Goal: Task Accomplishment & Management: Use online tool/utility

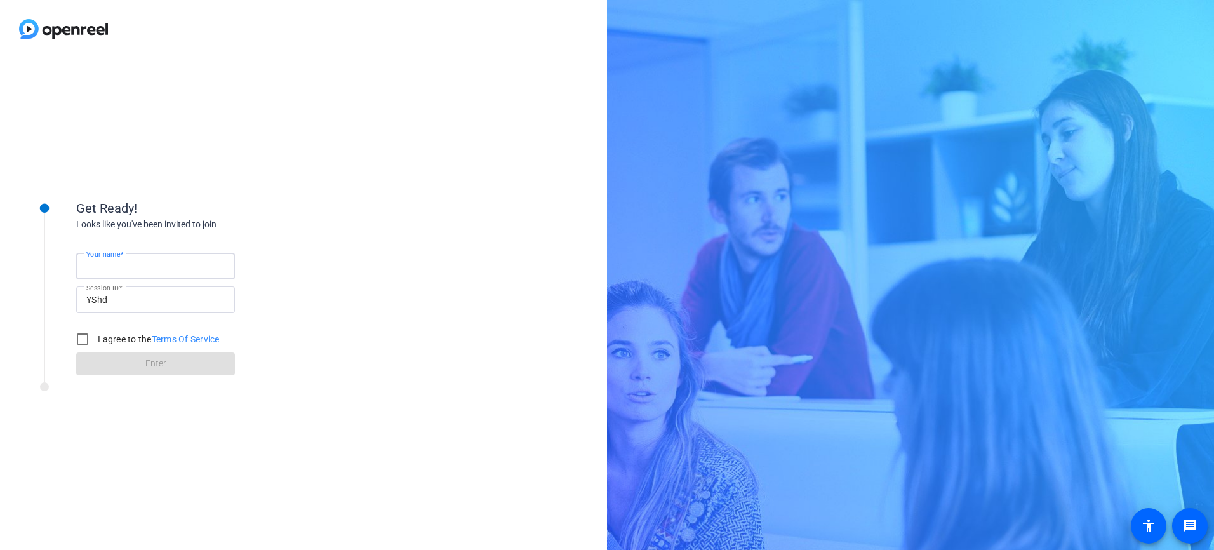
click at [138, 268] on input "Your name" at bounding box center [155, 265] width 138 height 15
type input "[PERSON_NAME]"
click at [81, 338] on input "I agree to the Terms Of Service" at bounding box center [82, 338] width 25 height 25
checkbox input "true"
click at [149, 370] on span "Enter" at bounding box center [155, 363] width 21 height 13
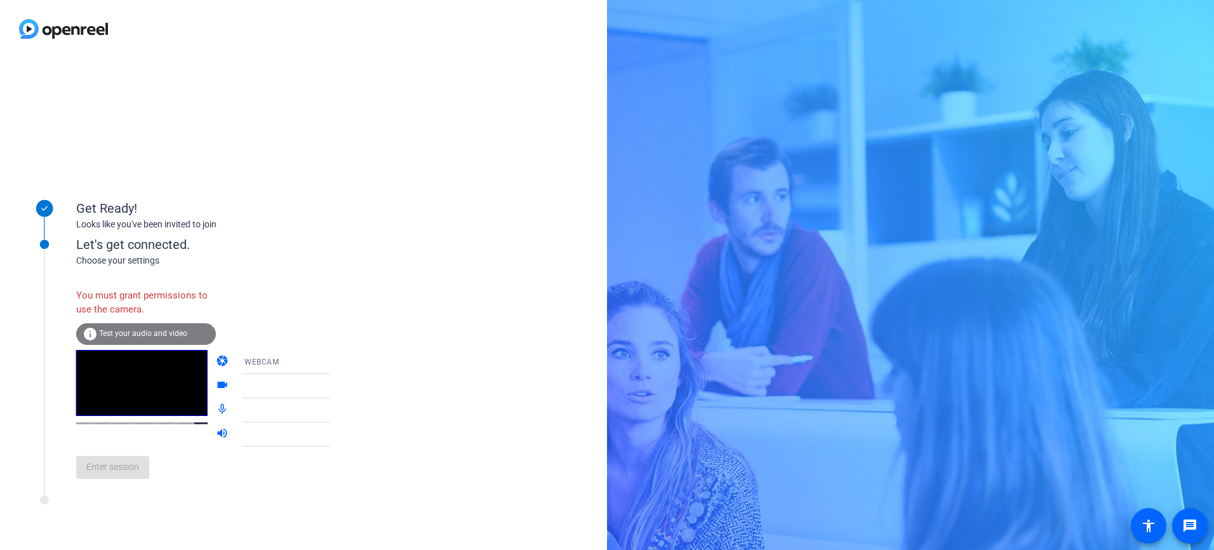
click at [107, 330] on span "Test your audio and video" at bounding box center [143, 333] width 88 height 9
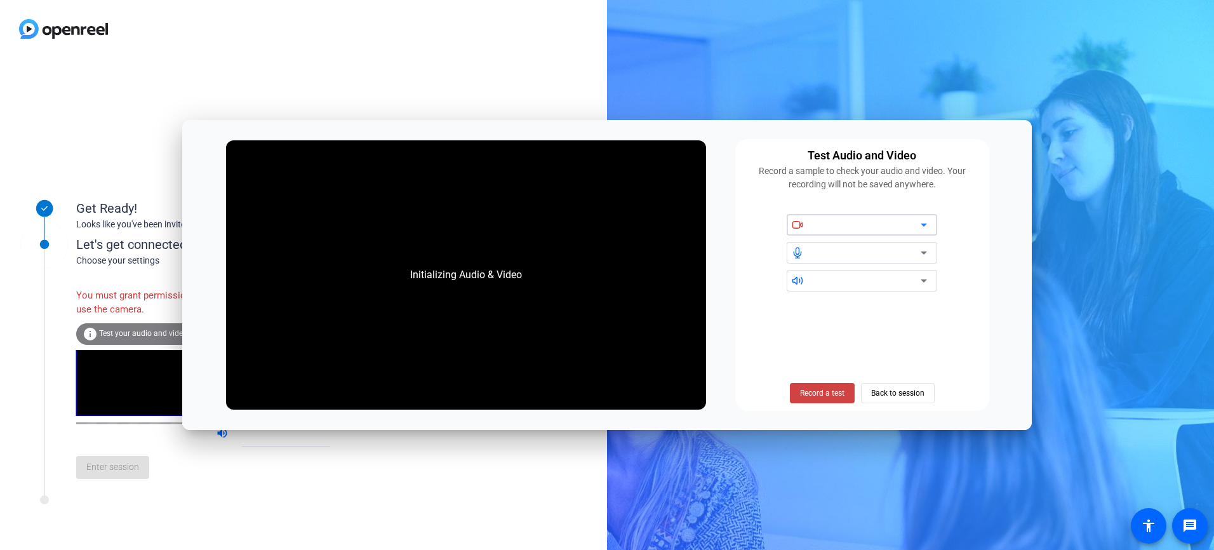
click at [915, 224] on div at bounding box center [867, 224] width 108 height 15
click at [927, 224] on icon at bounding box center [923, 224] width 15 height 15
click at [923, 225] on icon at bounding box center [924, 225] width 6 height 3
click at [922, 252] on icon at bounding box center [923, 252] width 15 height 15
click at [922, 279] on icon at bounding box center [923, 280] width 15 height 15
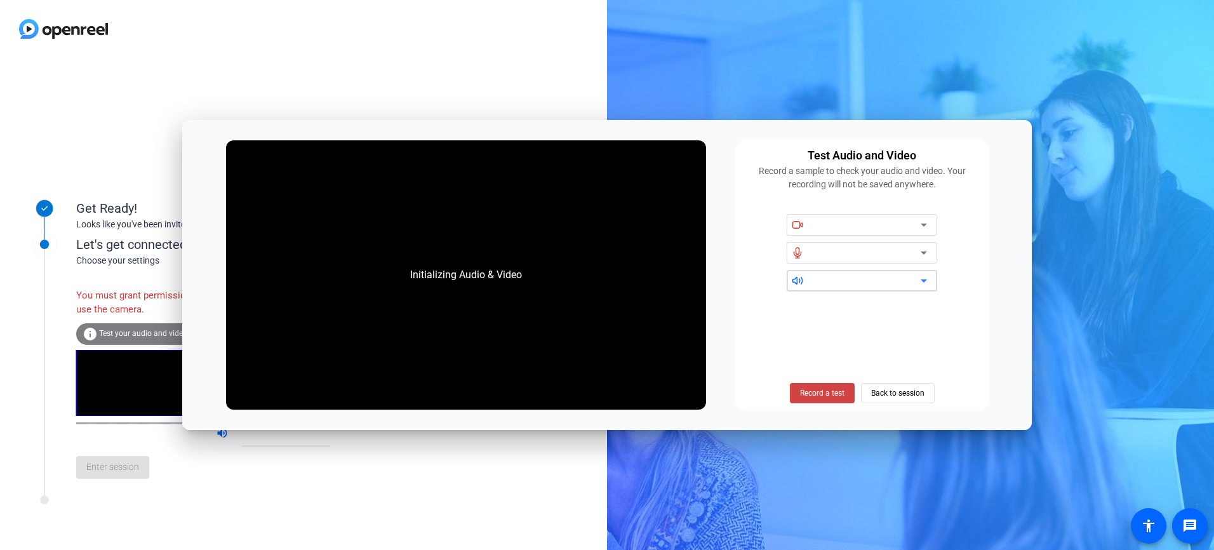
click at [852, 286] on div at bounding box center [867, 280] width 108 height 15
click at [796, 279] on icon at bounding box center [798, 280] width 10 height 7
click at [796, 252] on icon at bounding box center [797, 252] width 11 height 11
click at [798, 225] on icon at bounding box center [797, 224] width 11 height 11
click at [828, 394] on span "Record a test" at bounding box center [822, 392] width 44 height 11
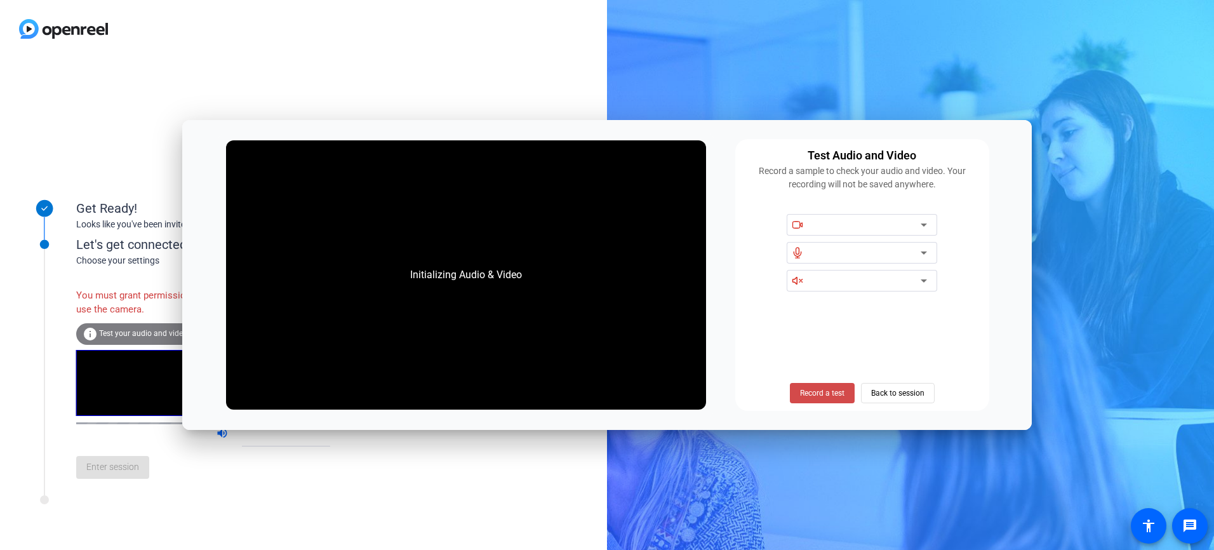
click at [822, 392] on span "Record a test" at bounding box center [822, 392] width 44 height 11
click at [882, 386] on span "Back to session" at bounding box center [897, 393] width 53 height 24
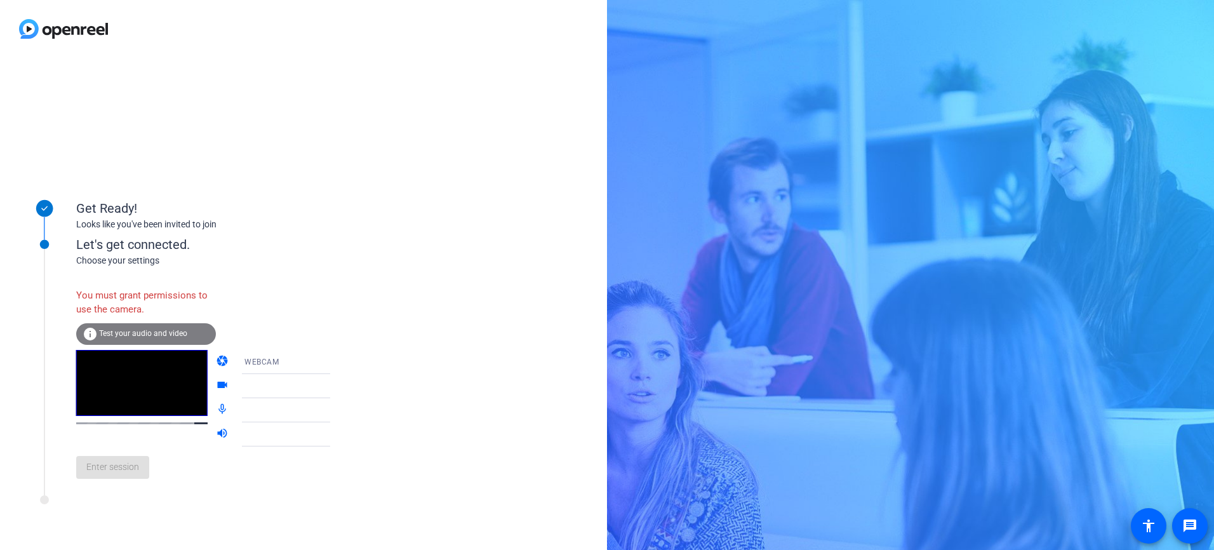
click at [121, 334] on span "Test your audio and video" at bounding box center [143, 333] width 88 height 9
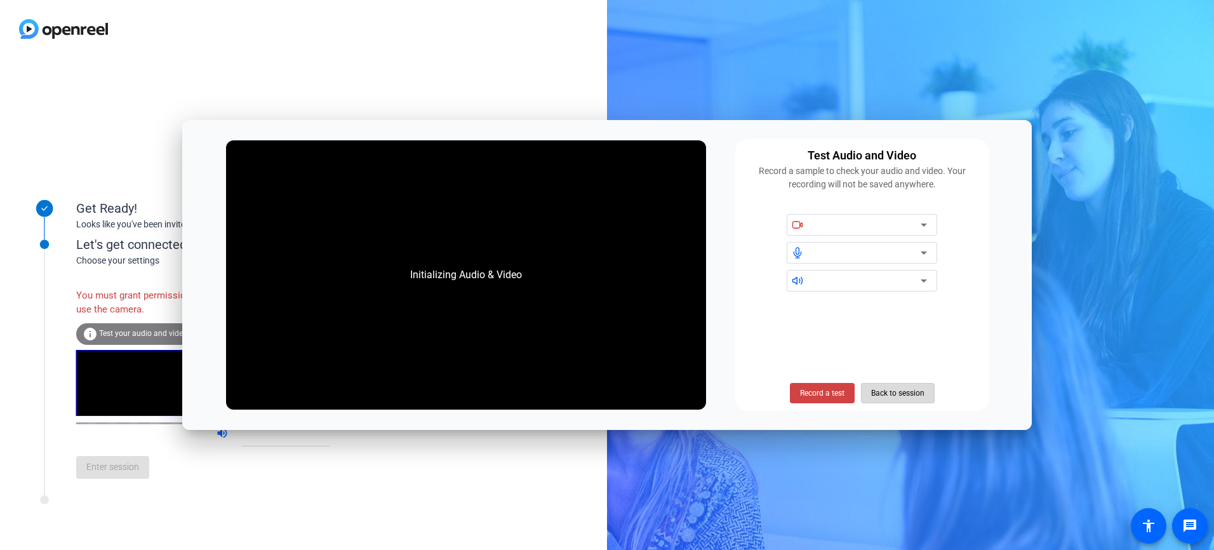
click at [896, 394] on span "Back to session" at bounding box center [897, 393] width 53 height 24
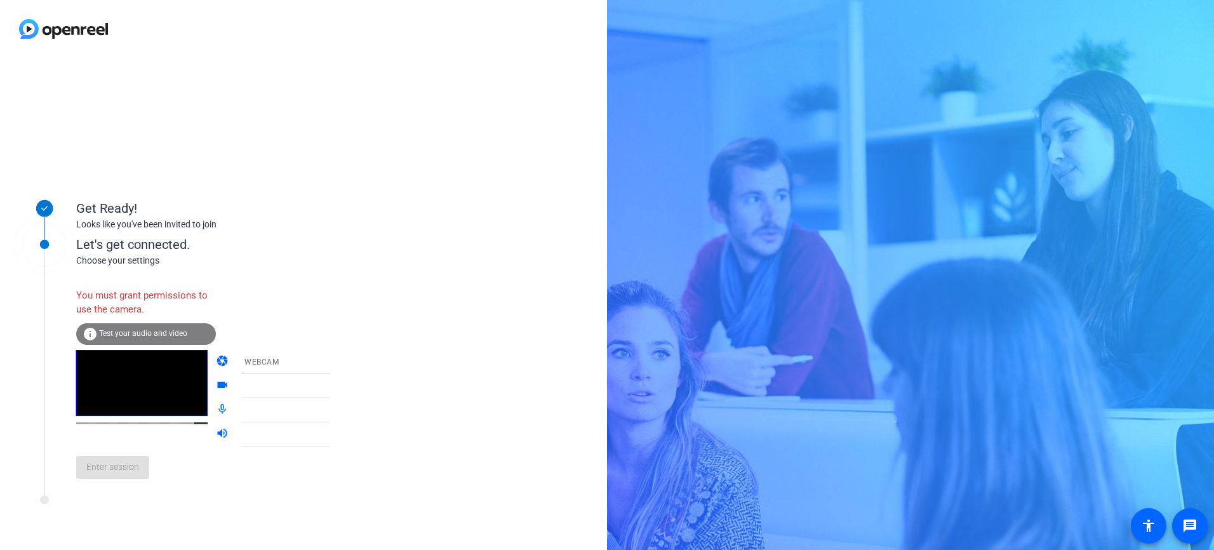
click at [97, 304] on div "You must grant permissions to use the camera." at bounding box center [146, 302] width 140 height 41
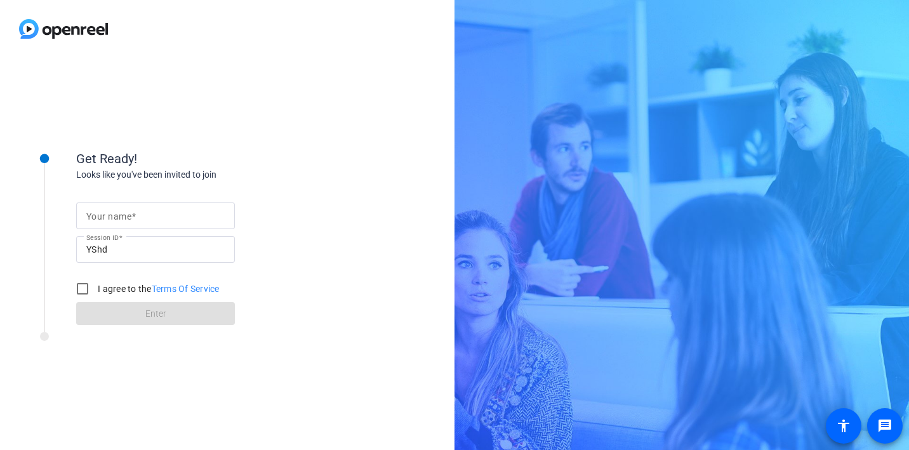
click at [132, 219] on span at bounding box center [133, 216] width 4 height 10
click at [132, 219] on input "Your name" at bounding box center [155, 215] width 138 height 15
type input "[PERSON_NAME]"
click at [83, 290] on input "I agree to the Terms Of Service" at bounding box center [82, 288] width 25 height 25
checkbox input "true"
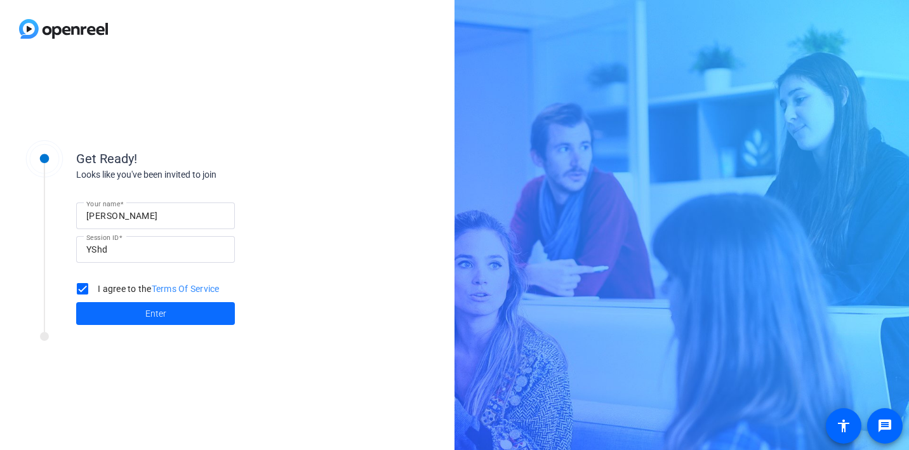
click at [129, 317] on span at bounding box center [155, 314] width 159 height 30
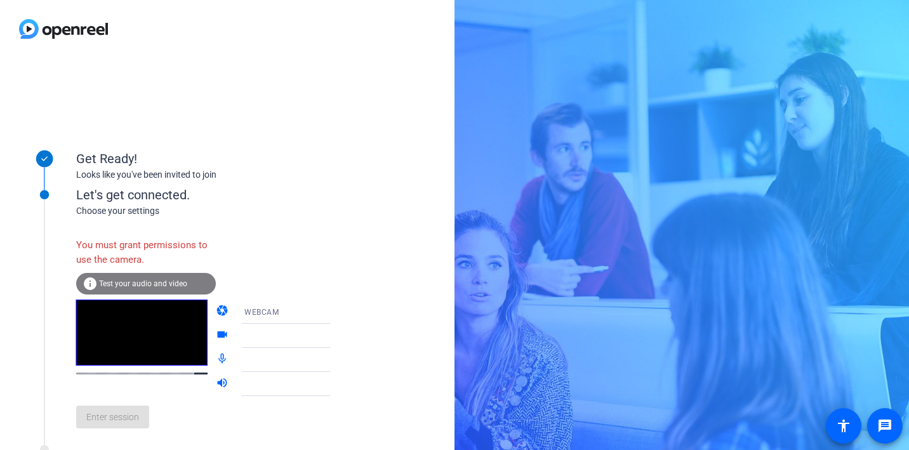
click at [340, 335] on icon at bounding box center [343, 336] width 6 height 3
click at [340, 312] on icon at bounding box center [343, 312] width 6 height 3
click at [264, 337] on mat-option "WEBCAM" at bounding box center [276, 336] width 109 height 25
click at [335, 337] on icon at bounding box center [342, 335] width 15 height 15
click at [340, 335] on icon at bounding box center [343, 336] width 6 height 3
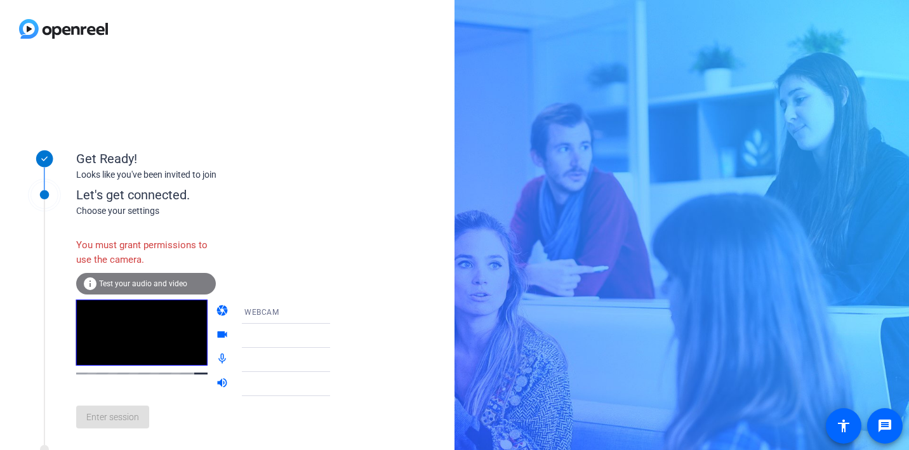
click at [335, 357] on icon at bounding box center [342, 359] width 15 height 15
click at [246, 361] on div at bounding box center [292, 359] width 95 height 15
click at [245, 387] on div at bounding box center [292, 384] width 95 height 15
click at [216, 384] on mat-icon "volume_up" at bounding box center [223, 384] width 15 height 15
click at [340, 384] on icon at bounding box center [343, 384] width 6 height 3
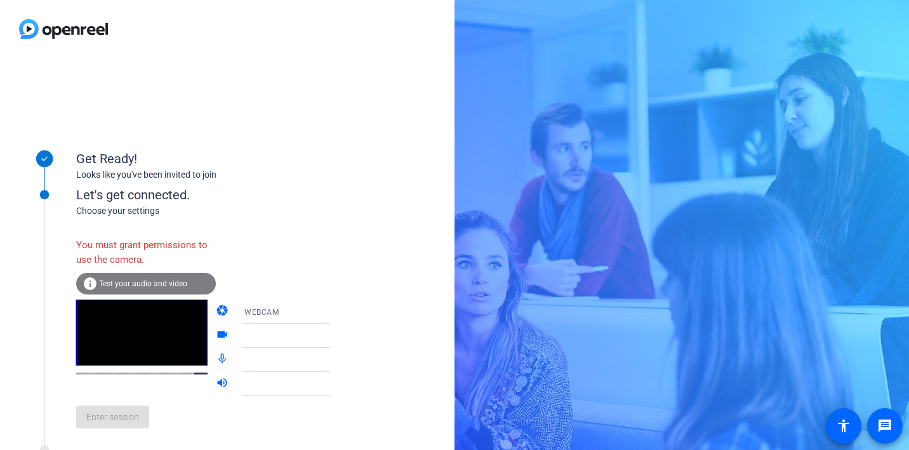
click at [258, 395] on div at bounding box center [295, 384] width 101 height 24
click at [286, 213] on div "Choose your settings" at bounding box center [216, 211] width 280 height 13
